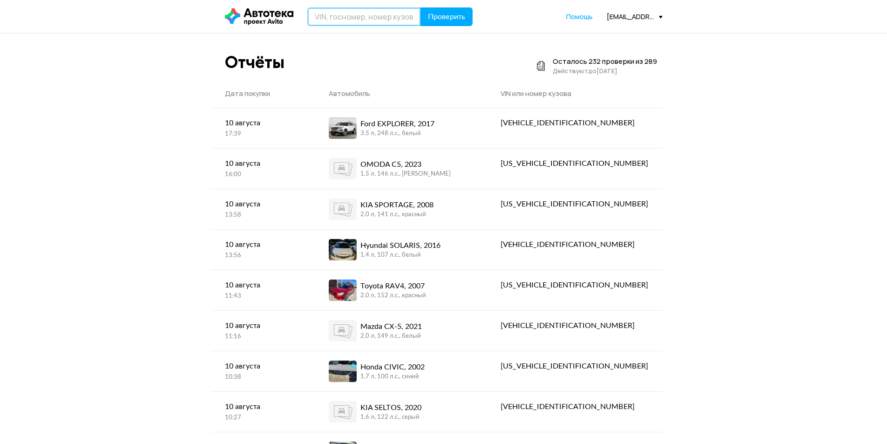
click at [337, 19] on input "text" at bounding box center [364, 16] width 114 height 19
type input "Х613ТО193"
click at [421, 7] on button "Проверить" at bounding box center [447, 16] width 52 height 19
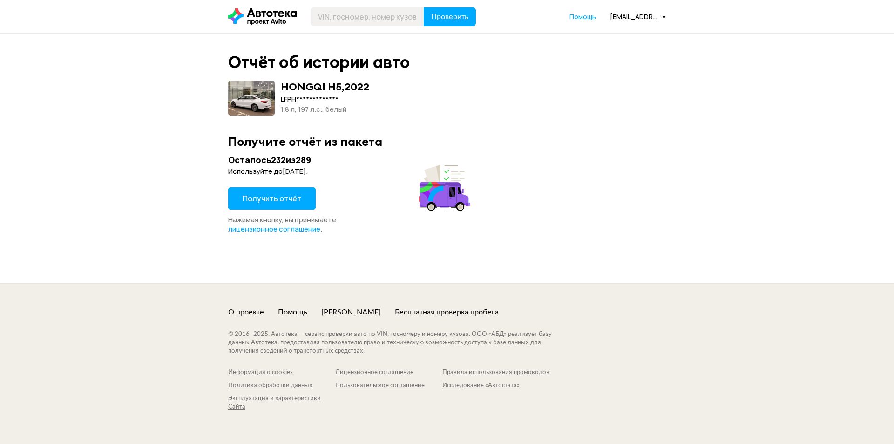
click at [268, 196] on span "Получить отчёт" at bounding box center [272, 198] width 59 height 10
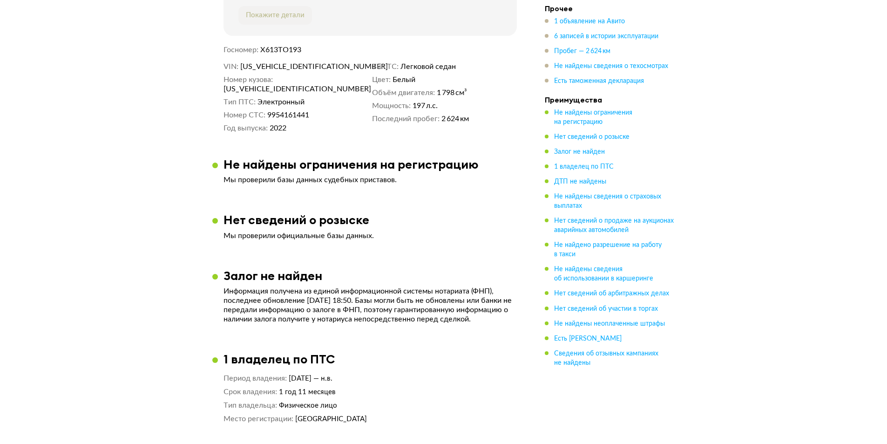
scroll to position [466, 0]
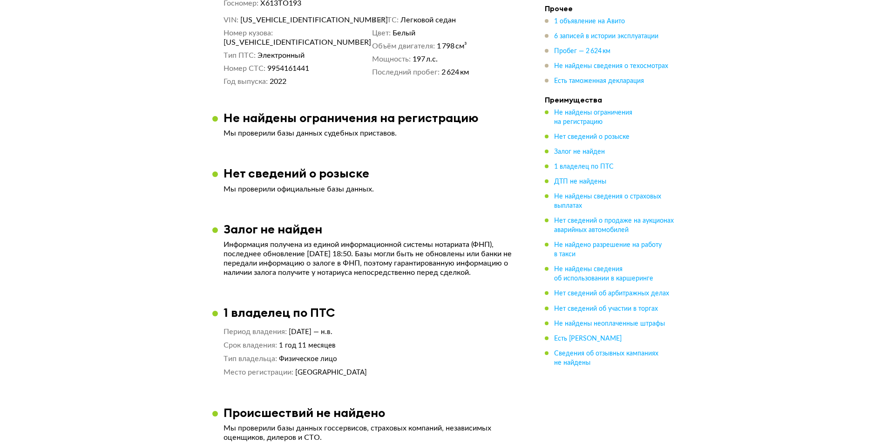
drag, startPoint x: 293, startPoint y: 335, endPoint x: 289, endPoint y: 343, distance: 8.8
click at [333, 331] on span "[DATE] — н.в." at bounding box center [311, 331] width 44 height 7
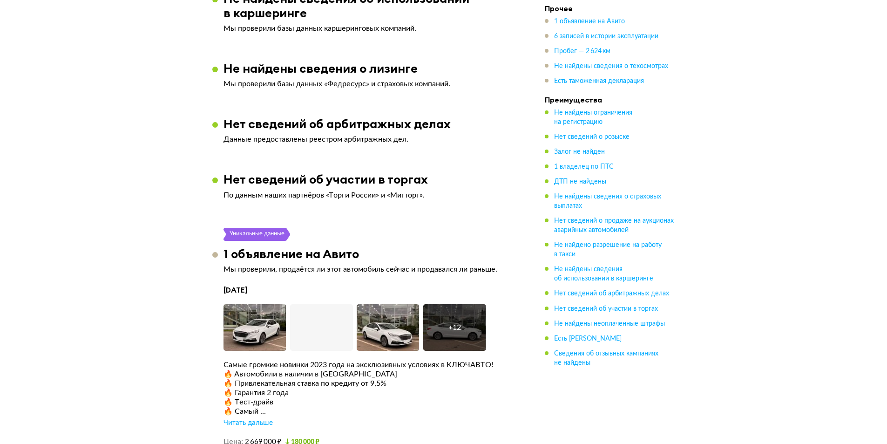
scroll to position [1258, 0]
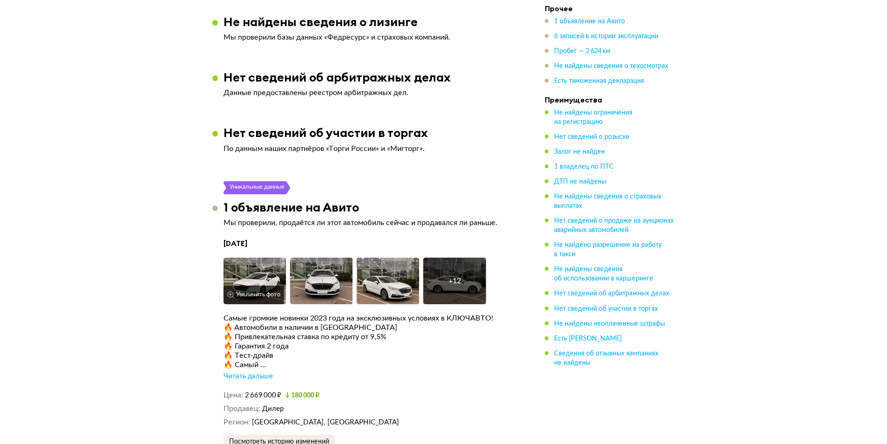
click at [259, 269] on img at bounding box center [255, 281] width 63 height 47
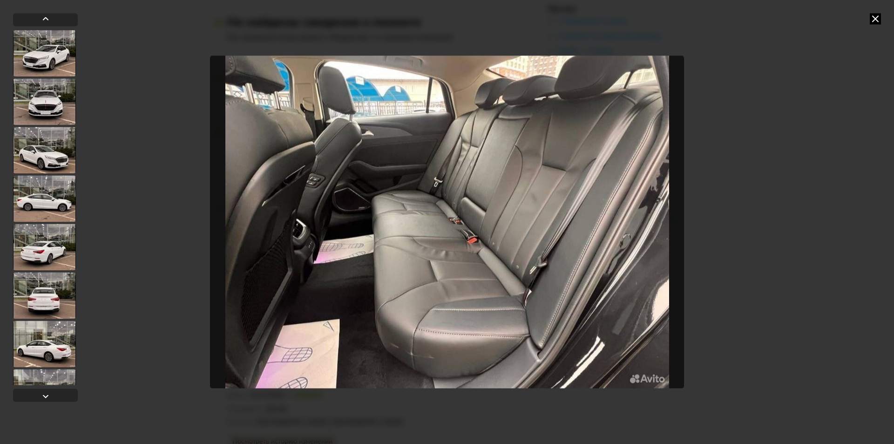
click at [874, 17] on icon at bounding box center [875, 18] width 11 height 11
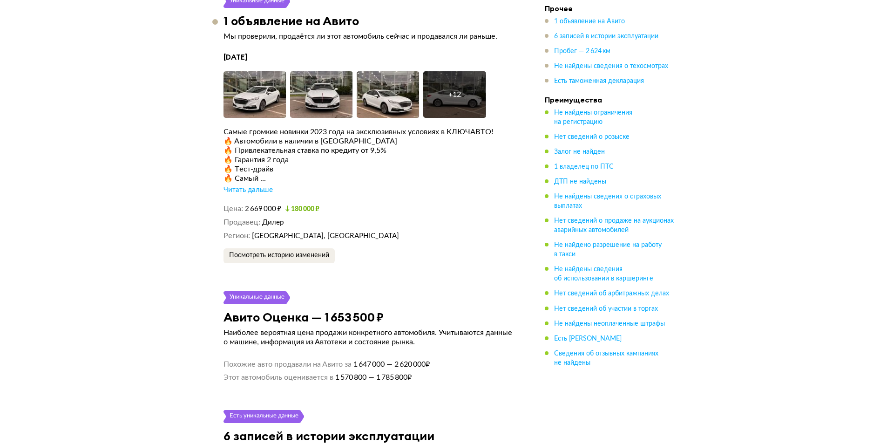
scroll to position [1584, 0]
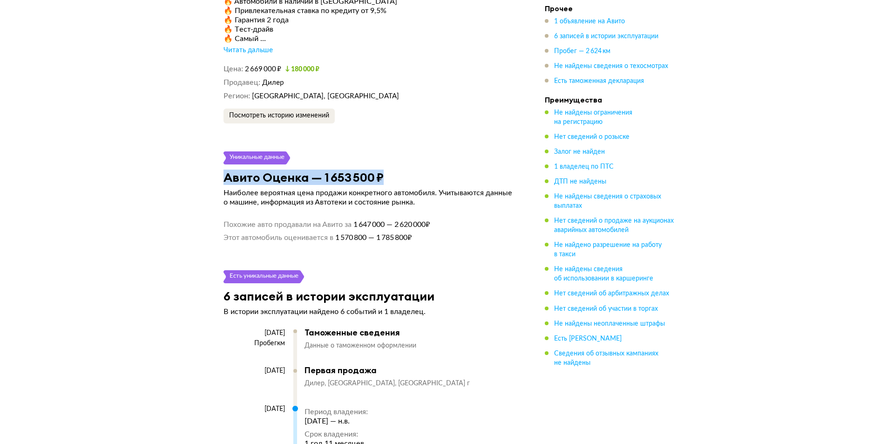
drag, startPoint x: 223, startPoint y: 179, endPoint x: 392, endPoint y: 174, distance: 168.7
click at [392, 174] on div "Авито Оценка — 1 653 500 ₽" at bounding box center [370, 177] width 316 height 14
click at [282, 177] on h3 "Авито Оценка — 1 653 500 ₽" at bounding box center [304, 177] width 160 height 14
click at [335, 177] on h3 "Авито Оценка — 1 653 500 ₽" at bounding box center [304, 177] width 160 height 14
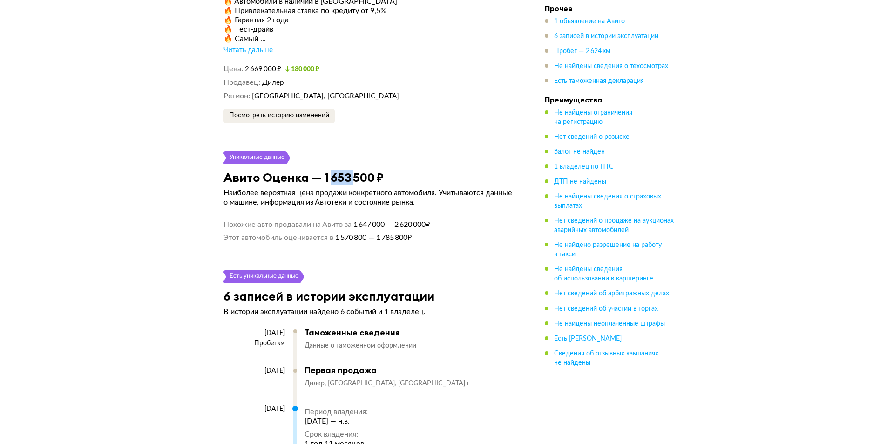
click at [335, 177] on h3 "Авито Оценка — 1 653 500 ₽" at bounding box center [304, 177] width 160 height 14
click at [145, 192] on div "HONGQI H5, 2022 Отчёт от [DATE] Ccылка на отчёт скопирована Скачать Поделиться …" at bounding box center [443, 102] width 887 height 3283
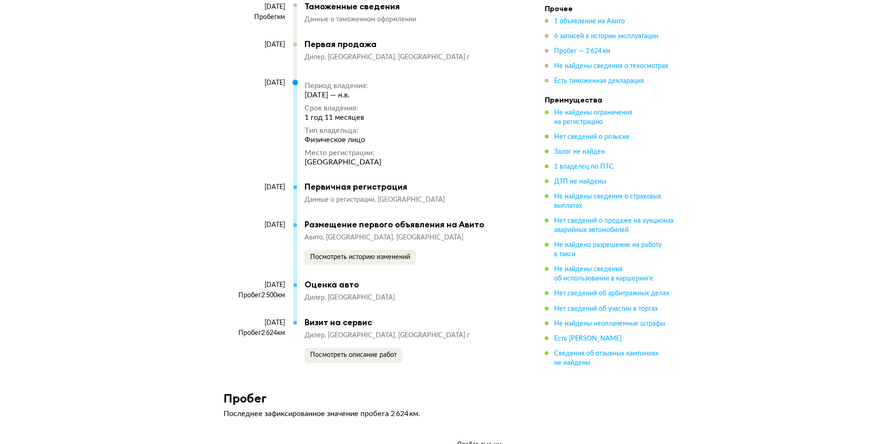
scroll to position [1956, 0]
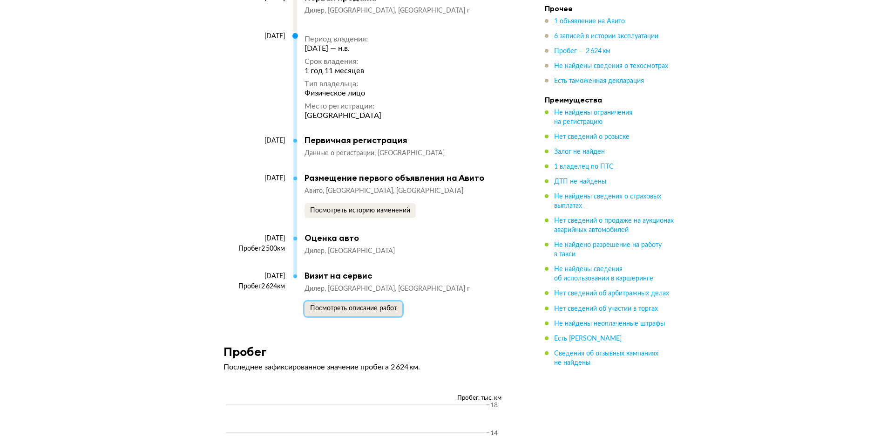
click at [338, 312] on span "Посмотреть описание работ" at bounding box center [353, 308] width 87 height 7
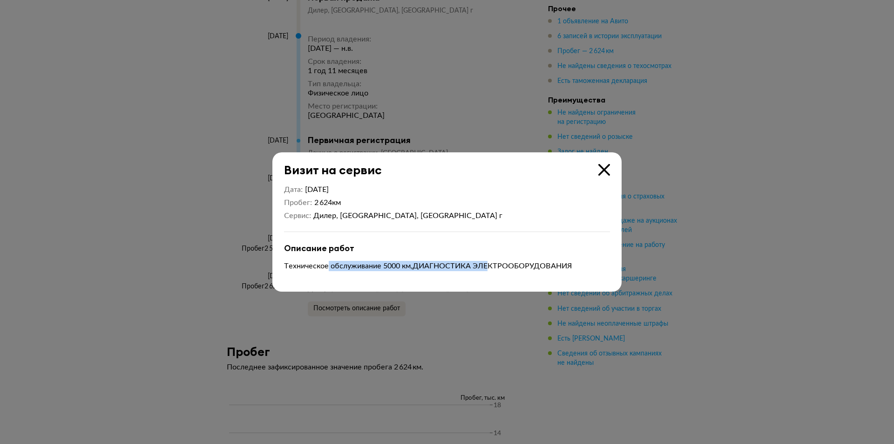
drag, startPoint x: 344, startPoint y: 266, endPoint x: 531, endPoint y: 207, distance: 196.4
click at [490, 263] on p "Техническое обслуживание 5000 км,ДИАГНОСТИКА ЭЛЕКТРООБОРУДОВАНИЯ" at bounding box center [447, 266] width 326 height 10
click at [604, 168] on icon at bounding box center [604, 170] width 12 height 12
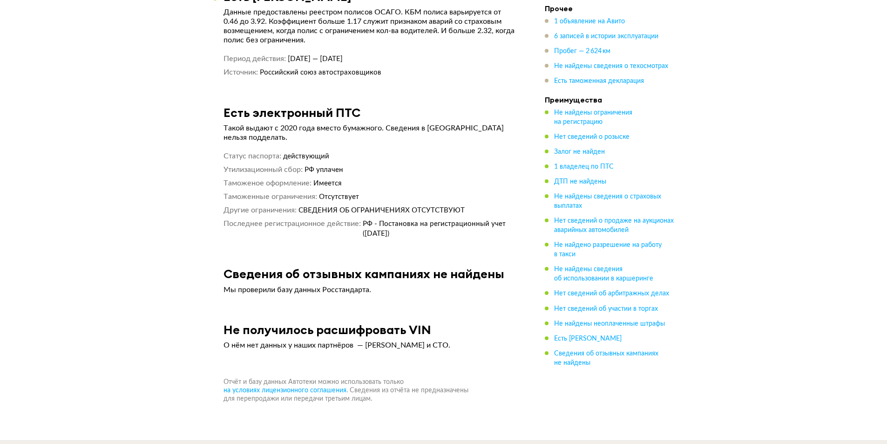
scroll to position [2841, 0]
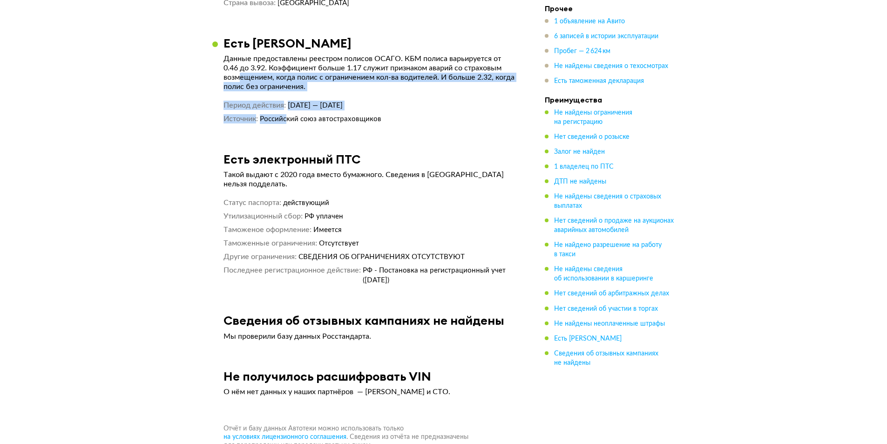
drag, startPoint x: 240, startPoint y: 78, endPoint x: 289, endPoint y: 114, distance: 60.3
click at [289, 114] on article "Есть полис ОСАГО Данные предоставлены реестром полисов ОСАГО. КБМ полиса варьир…" at bounding box center [370, 80] width 316 height 88
